Goal: Task Accomplishment & Management: Manage account settings

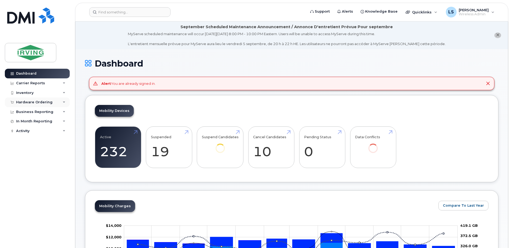
click at [24, 102] on div "Hardware Ordering" at bounding box center [34, 102] width 36 height 4
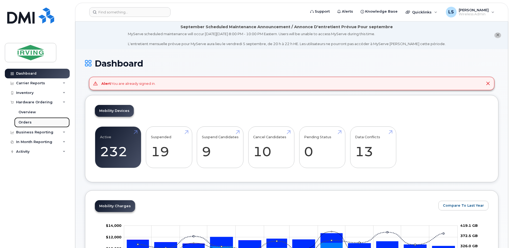
click at [26, 121] on div "Orders" at bounding box center [25, 122] width 13 height 5
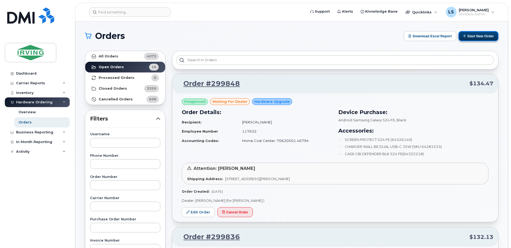
click at [476, 36] on button "Start New Order" at bounding box center [479, 36] width 40 height 10
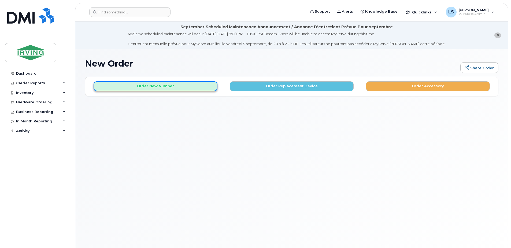
click at [166, 87] on button "Order New Number" at bounding box center [156, 86] width 124 height 10
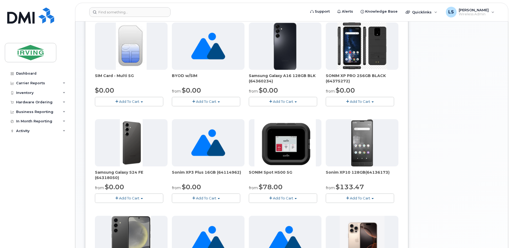
scroll to position [188, 0]
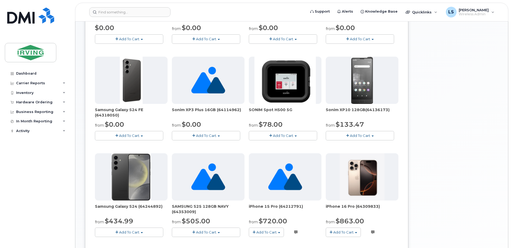
click at [30, 223] on div "Dashboard Carrier Reports Monthly Billing Roaming Reports Suspended Devices Sus…" at bounding box center [38, 154] width 66 height 171
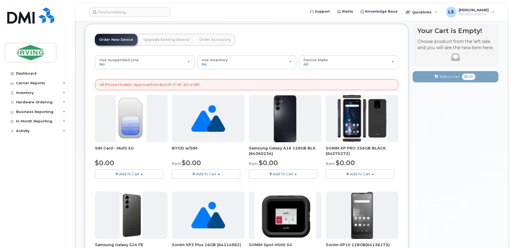
scroll to position [63, 0]
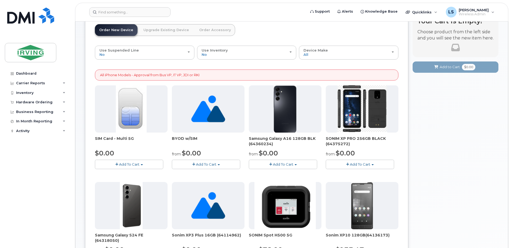
click at [284, 117] on img at bounding box center [285, 108] width 23 height 47
drag, startPoint x: 248, startPoint y: 138, endPoint x: 283, endPoint y: 152, distance: 37.6
copy div "Samsung Galaxy A16 128GB BLK (64360234) from $0.00"
click at [58, 137] on div "Dashboard Carrier Reports Monthly Billing Roaming Reports Suspended Devices Sus…" at bounding box center [38, 154] width 66 height 171
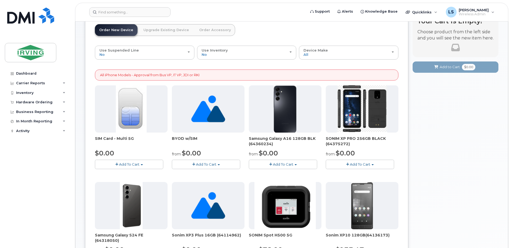
click at [8, 218] on div "Dashboard Carrier Reports Monthly Billing Roaming Reports Suspended Devices Sus…" at bounding box center [38, 154] width 66 height 171
click at [32, 177] on div "Dashboard Carrier Reports Monthly Billing Roaming Reports Suspended Devices Sus…" at bounding box center [38, 154] width 66 height 171
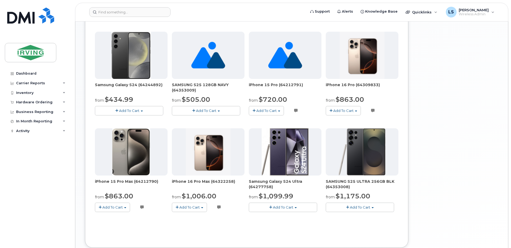
scroll to position [344, 0]
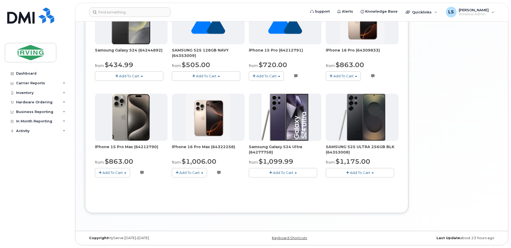
click at [51, 161] on div "Dashboard Carrier Reports Monthly Billing Roaming Reports Suspended Devices Sus…" at bounding box center [38, 154] width 66 height 171
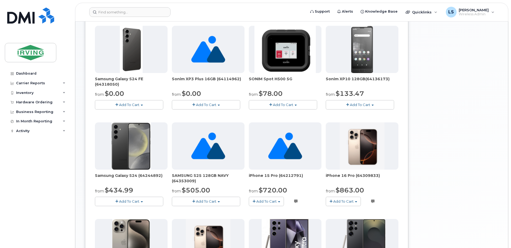
click at [56, 167] on div "Dashboard Carrier Reports Monthly Billing Roaming Reports Suspended Devices Sus…" at bounding box center [38, 154] width 66 height 171
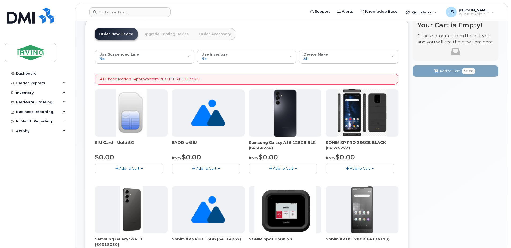
scroll to position [0, 0]
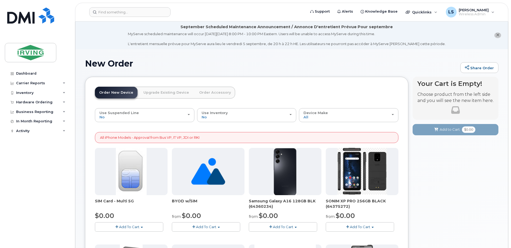
drag, startPoint x: 141, startPoint y: 169, endPoint x: 283, endPoint y: 94, distance: 160.0
click at [283, 94] on header "Order New Device Upgrade Existing Device Order Accessory Order new device and n…" at bounding box center [247, 97] width 304 height 21
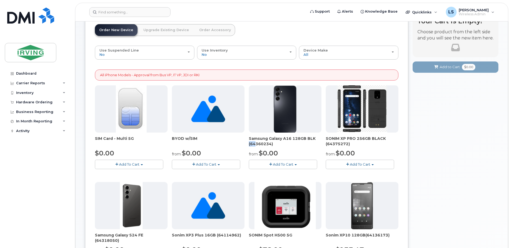
drag, startPoint x: 318, startPoint y: 139, endPoint x: 253, endPoint y: 143, distance: 64.8
click at [253, 143] on span "Samsung Galaxy A16 128GB BLK (64360234)" at bounding box center [285, 141] width 73 height 11
drag, startPoint x: 253, startPoint y: 143, endPoint x: 278, endPoint y: 141, distance: 24.5
click at [278, 141] on span "Samsung Galaxy A16 128GB BLK (64360234)" at bounding box center [285, 141] width 73 height 11
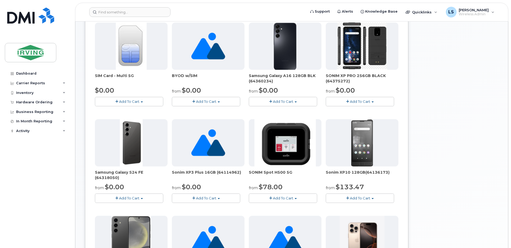
drag, startPoint x: 242, startPoint y: 174, endPoint x: 172, endPoint y: 172, distance: 69.8
click at [172, 172] on span "Sonim XP3 Plus 16GB (64114962)" at bounding box center [208, 175] width 73 height 11
copy span "Sonim XP3 Plus 16GB (64114962)"
click at [51, 144] on div "Dashboard Carrier Reports Monthly Billing Roaming Reports Suspended Devices Sus…" at bounding box center [38, 154] width 66 height 171
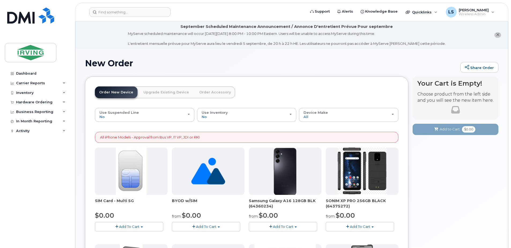
scroll to position [0, 0]
click at [393, 113] on div "Device Make All Android Cell Phone HUB iPhone Unknown" at bounding box center [349, 115] width 90 height 8
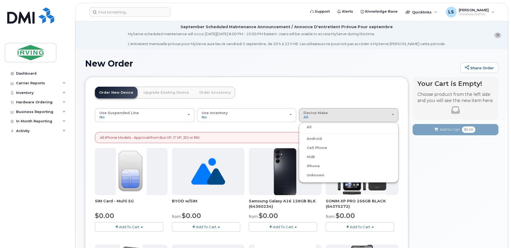
click at [313, 138] on label "Android" at bounding box center [311, 139] width 21 height 6
click at [0, 0] on input "Android" at bounding box center [0, 0] width 0 height 0
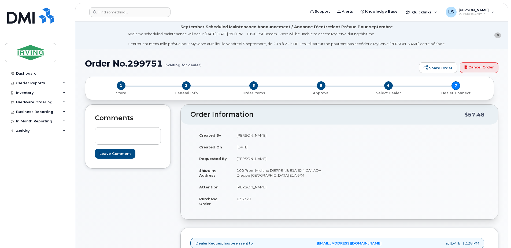
scroll to position [188, 0]
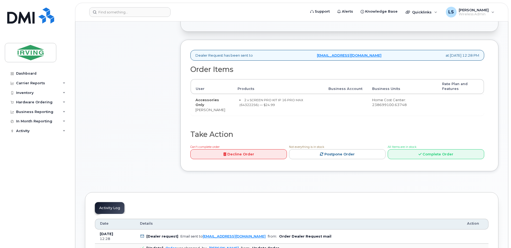
click at [246, 105] on small "2 x SCREEN PRO KIT IP 16 PRO MAX (64322256) — $24.99" at bounding box center [272, 102] width 64 height 9
copy small "64322256"
click at [353, 156] on link "Postpone Order" at bounding box center [337, 154] width 97 height 10
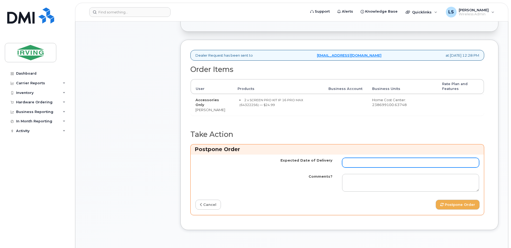
click at [375, 165] on input "Expected Date of Delivery" at bounding box center [410, 163] width 137 height 10
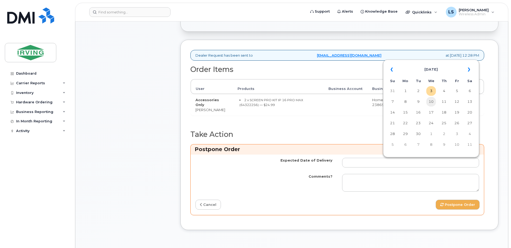
click at [430, 102] on td "10" at bounding box center [432, 102] width 10 height 10
type input "2025-09-10"
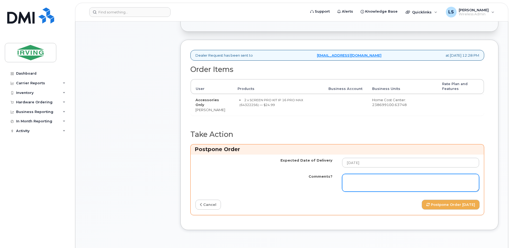
click at [364, 181] on textarea "Comments?" at bounding box center [410, 183] width 137 height 18
type textarea "W"
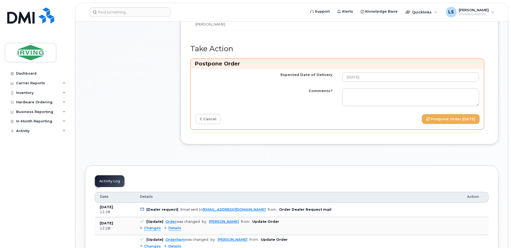
scroll to position [313, 0]
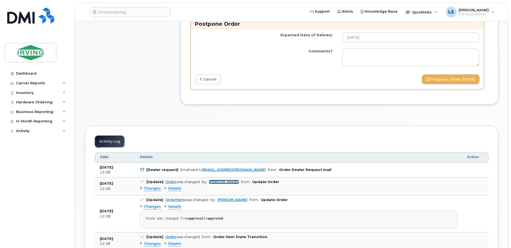
click at [216, 181] on link "[PERSON_NAME]" at bounding box center [224, 182] width 30 height 4
click at [11, 161] on div "Dashboard Carrier Reports Monthly Billing Roaming Reports Suspended Devices Sus…" at bounding box center [38, 154] width 66 height 171
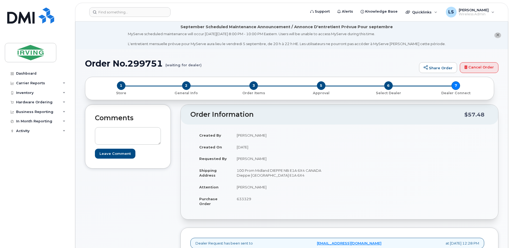
click at [246, 199] on span "633329" at bounding box center [244, 199] width 14 height 4
copy span "633329"
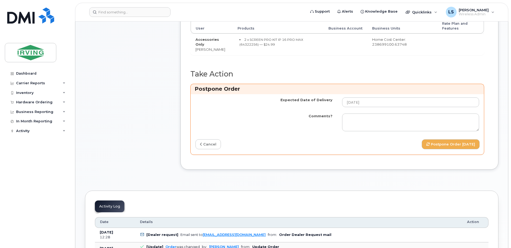
scroll to position [250, 0]
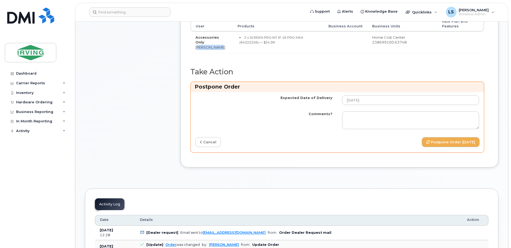
drag, startPoint x: 218, startPoint y: 49, endPoint x: 193, endPoint y: 50, distance: 25.0
click at [193, 50] on td "Accessories Only Michael Lea" at bounding box center [212, 42] width 42 height 22
copy td "[PERSON_NAME]"
click at [28, 147] on div "Dashboard Carrier Reports Monthly Billing Roaming Reports Suspended Devices Sus…" at bounding box center [38, 154] width 66 height 171
click at [245, 44] on small "2 x SCREEN PRO KIT IP 16 PRO MAX (64322256) — $24.99" at bounding box center [272, 39] width 64 height 9
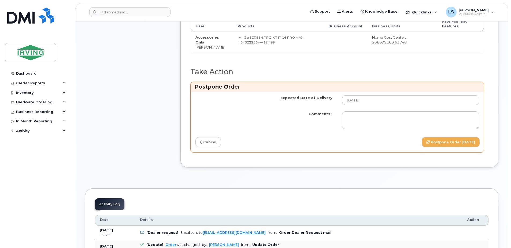
click at [245, 44] on small "2 x SCREEN PRO KIT IP 16 PRO MAX (64322256) — $24.99" at bounding box center [272, 39] width 64 height 9
copy small "64322256"
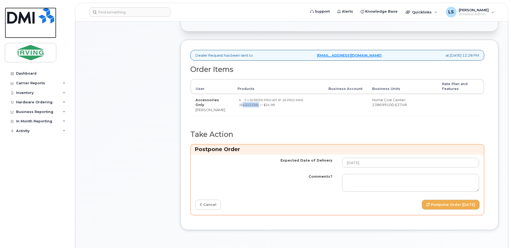
click at [36, 32] on link at bounding box center [31, 23] width 52 height 31
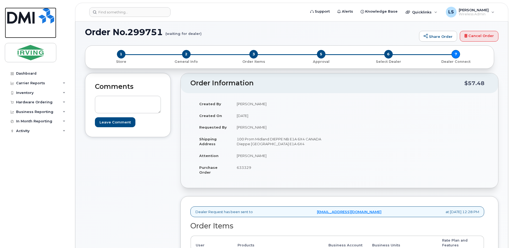
scroll to position [0, 0]
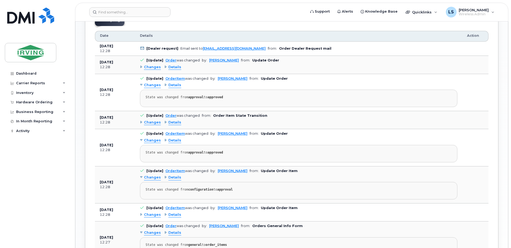
scroll to position [125, 0]
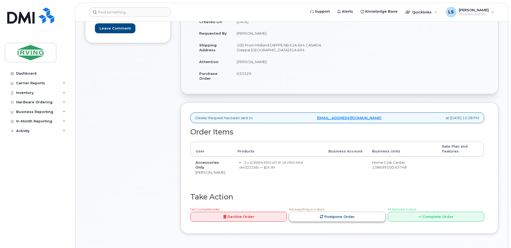
click at [362, 214] on link "Postpone Order" at bounding box center [337, 217] width 97 height 10
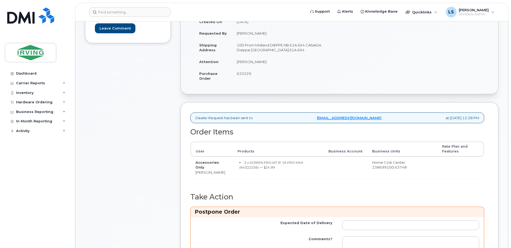
scroll to position [188, 0]
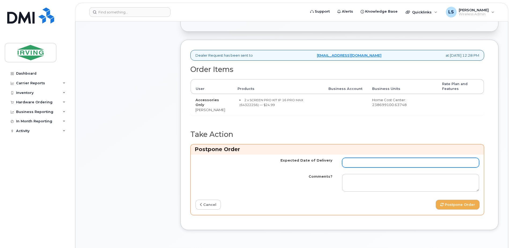
click at [360, 167] on input "Expected Date of Delivery" at bounding box center [410, 163] width 137 height 10
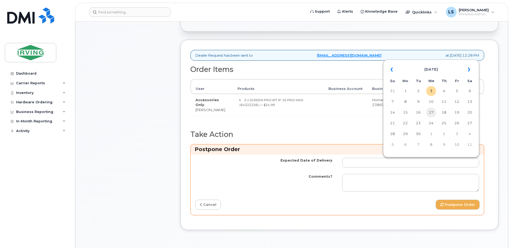
click at [432, 111] on td "17" at bounding box center [432, 113] width 10 height 10
type input "[DATE]"
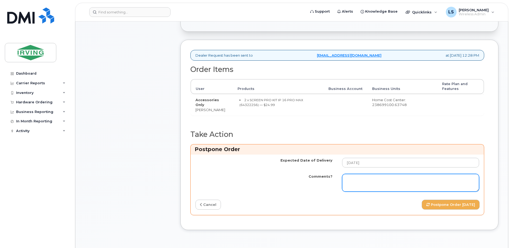
click at [368, 179] on textarea "Comments?" at bounding box center [410, 183] width 137 height 18
type textarea "o"
paste textarea "26202489"
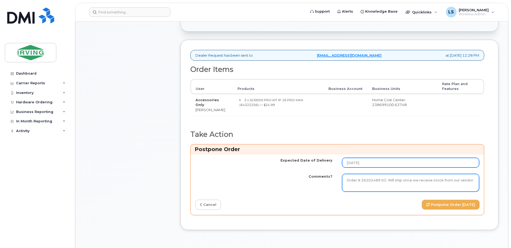
type textarea "Order # 26202489 SO. Will ship once we receive stock from our vendor."
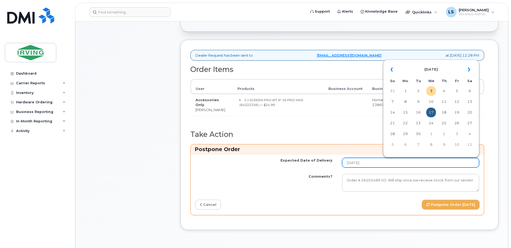
click at [384, 165] on input "[DATE]" at bounding box center [410, 163] width 137 height 10
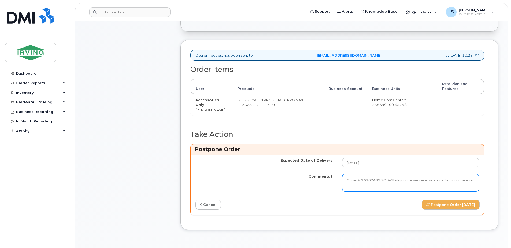
click at [385, 182] on textarea "Order # 26202489 SO. Will ship once we receive stock from our vendor." at bounding box center [410, 183] width 137 height 18
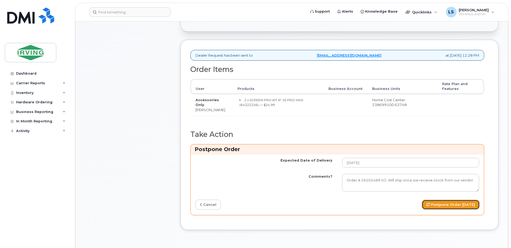
click at [441, 204] on button "Postpone Order [DATE]" at bounding box center [451, 205] width 58 height 10
